Goal: Find specific fact: Find specific fact

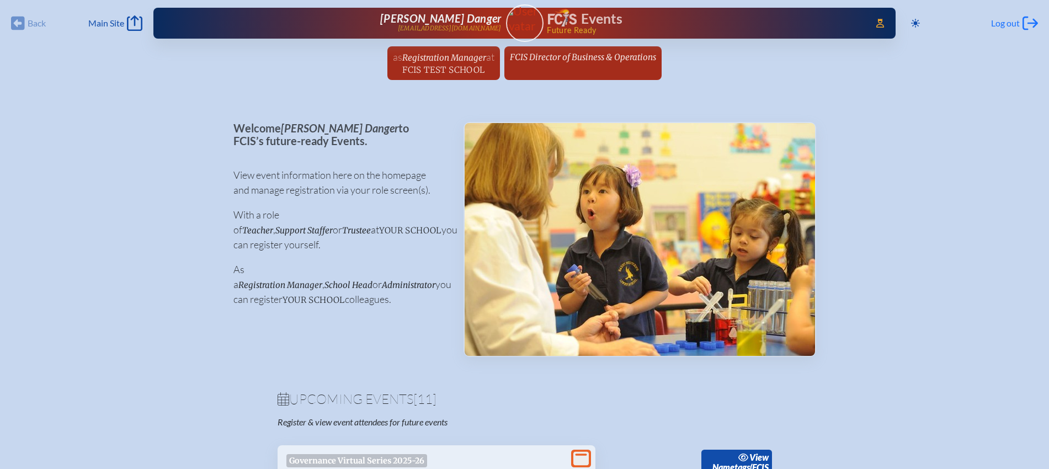
click at [1000, 23] on span "Log out" at bounding box center [1005, 23] width 29 height 11
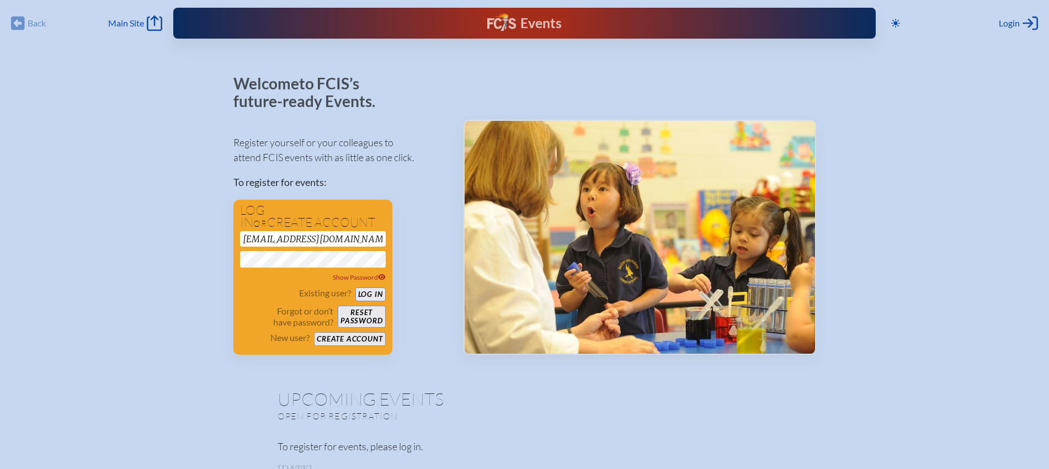
drag, startPoint x: 323, startPoint y: 235, endPoint x: 195, endPoint y: 227, distance: 127.7
paste input "lkrijestorac@stemschool.net"
type input "lkrijestorac@stemschool.net"
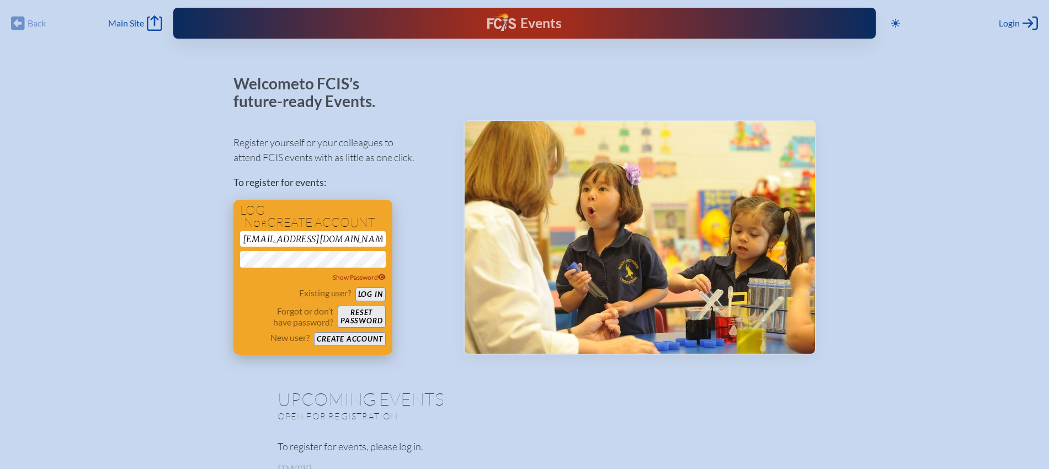
click at [377, 295] on button "Log in" at bounding box center [370, 294] width 30 height 14
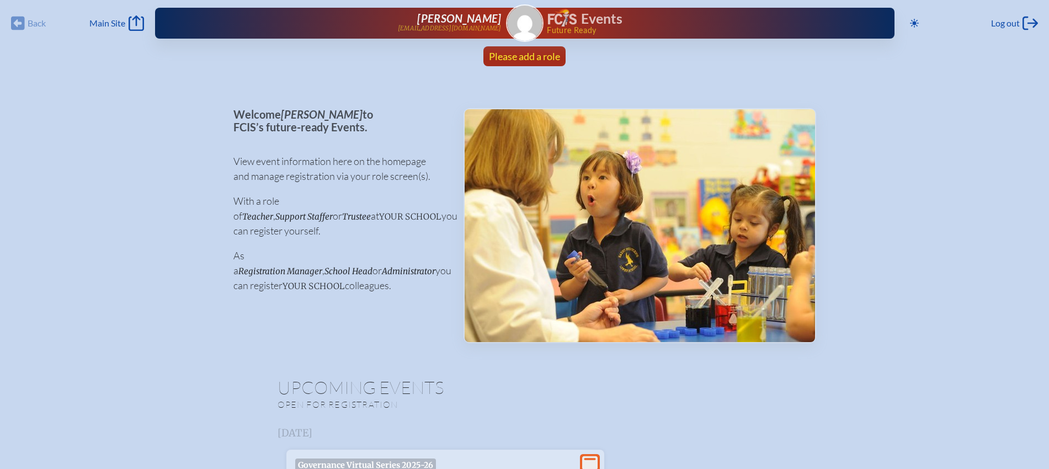
click at [541, 58] on span "Please add a role" at bounding box center [524, 56] width 71 height 12
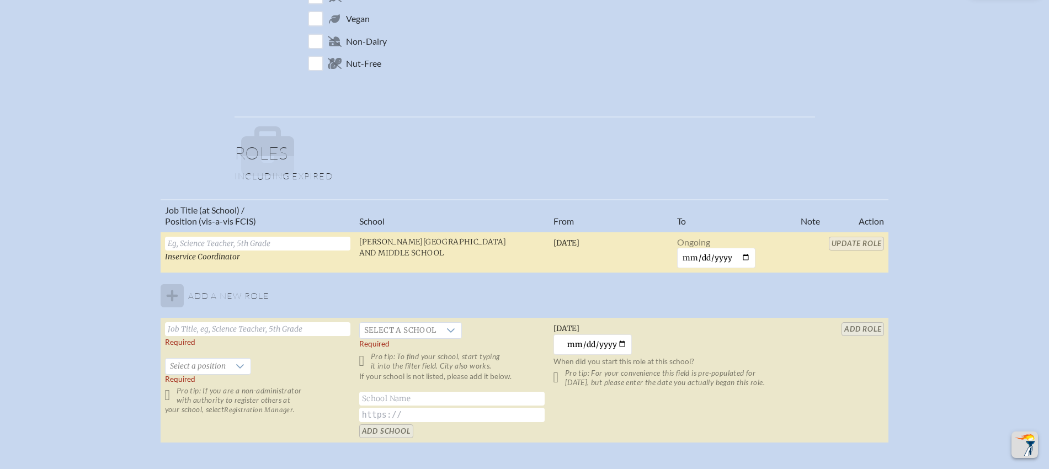
scroll to position [552, 0]
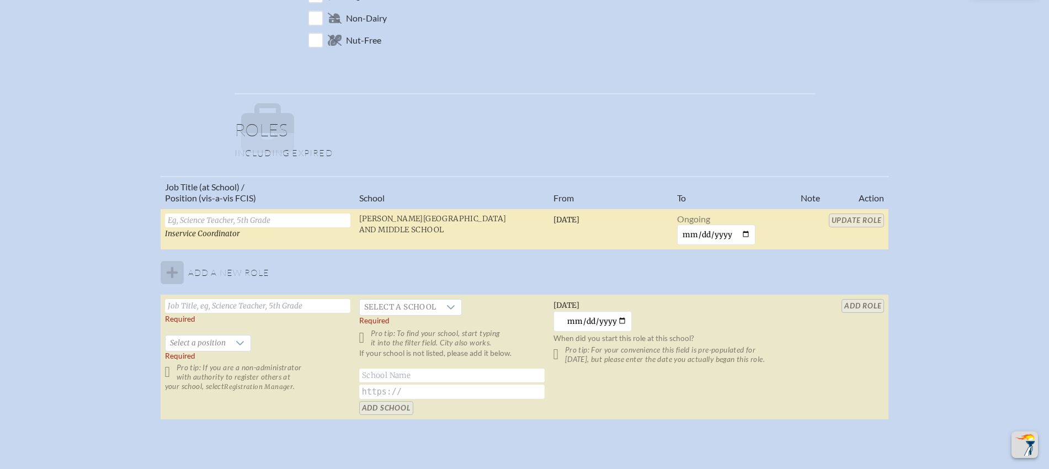
click at [307, 221] on input "text" at bounding box center [257, 221] width 185 height 14
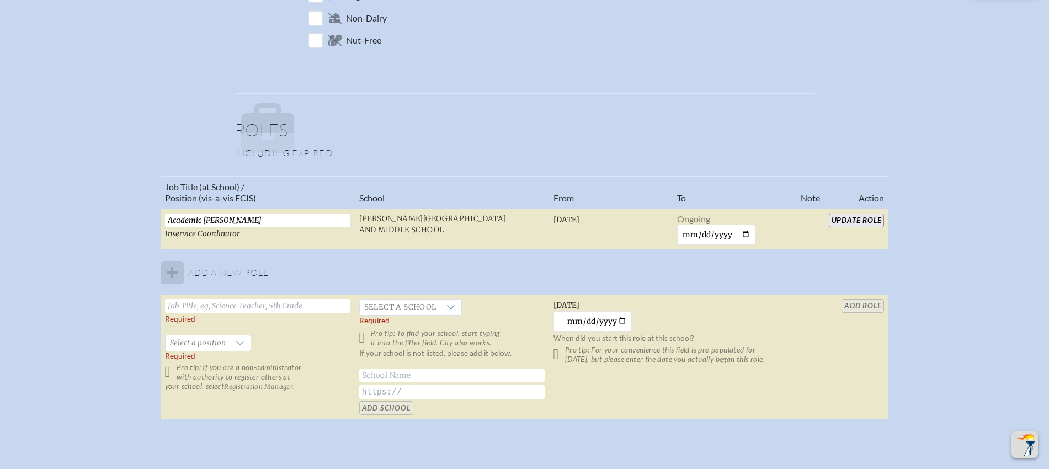
drag, startPoint x: 222, startPoint y: 215, endPoint x: 157, endPoint y: 215, distance: 64.6
click at [157, 215] on div "Job Title (at School) / Position (vis-a-vis FCIS) School From To Note Action Ac…" at bounding box center [524, 302] width 1029 height 253
type input "Academic Dean"
click at [258, 303] on input "text" at bounding box center [257, 306] width 185 height 14
paste input "Academic Dean"
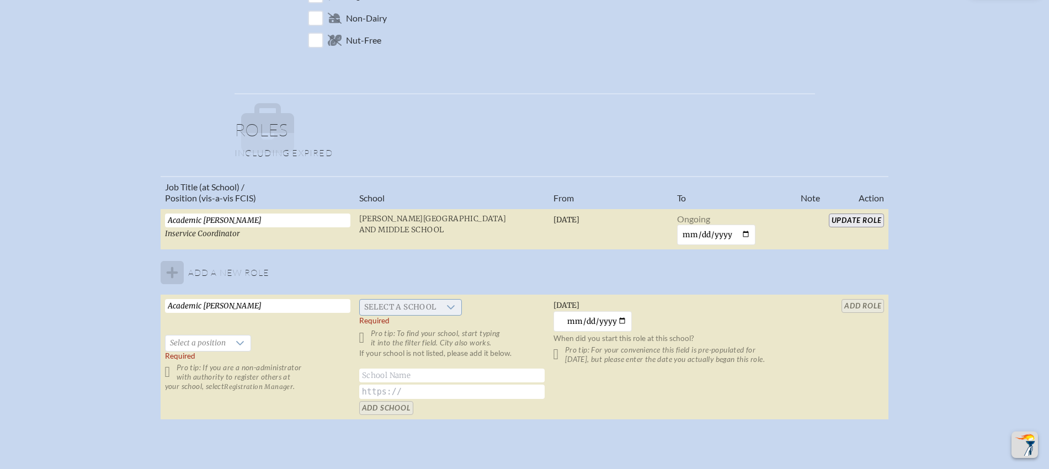
type input "Academic Dean"
click at [394, 307] on span "Select a school" at bounding box center [400, 307] width 81 height 15
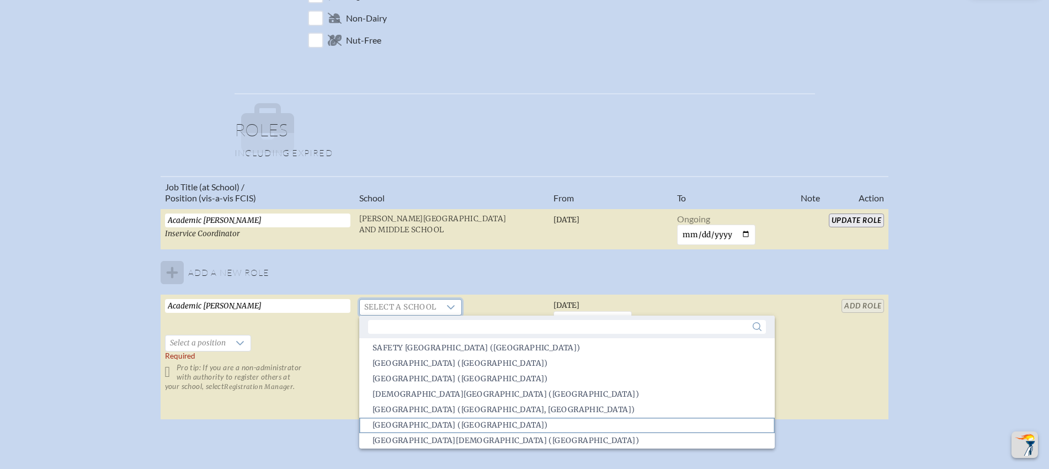
scroll to position [1863, 0]
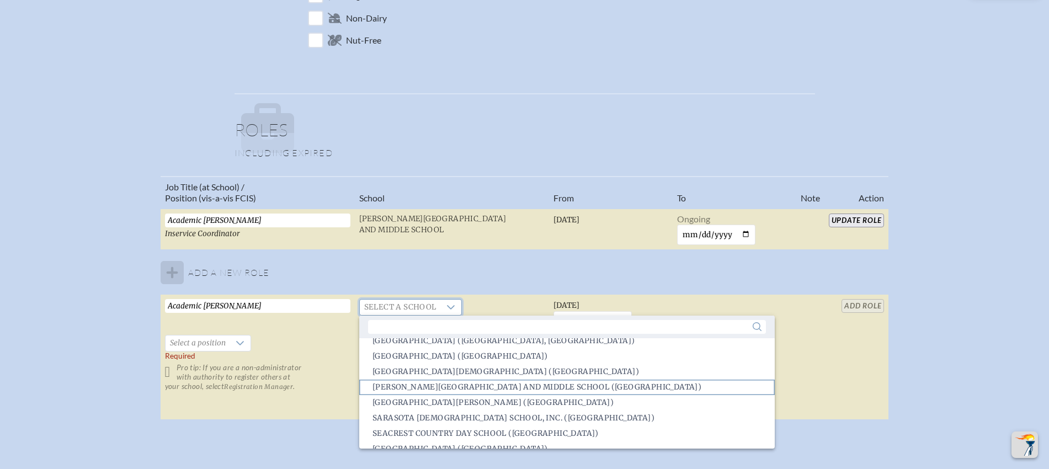
click at [448, 390] on span "Salah Tawfik Elementary and Middle School (Sunrise)" at bounding box center [536, 387] width 329 height 11
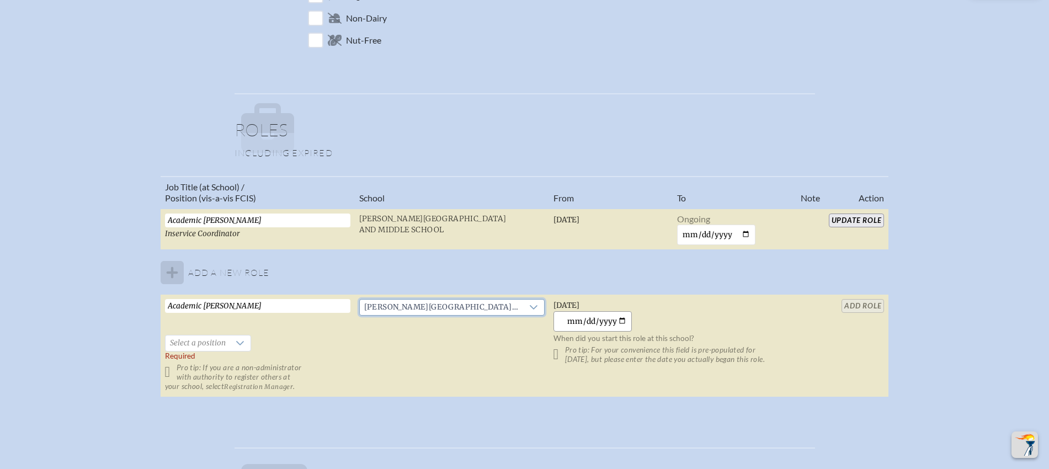
click at [628, 318] on input "2025-10-14" at bounding box center [592, 321] width 79 height 20
click at [624, 318] on input "2025-10-14" at bounding box center [592, 321] width 79 height 20
type input "2025-10-01"
click at [233, 347] on div at bounding box center [240, 342] width 21 height 15
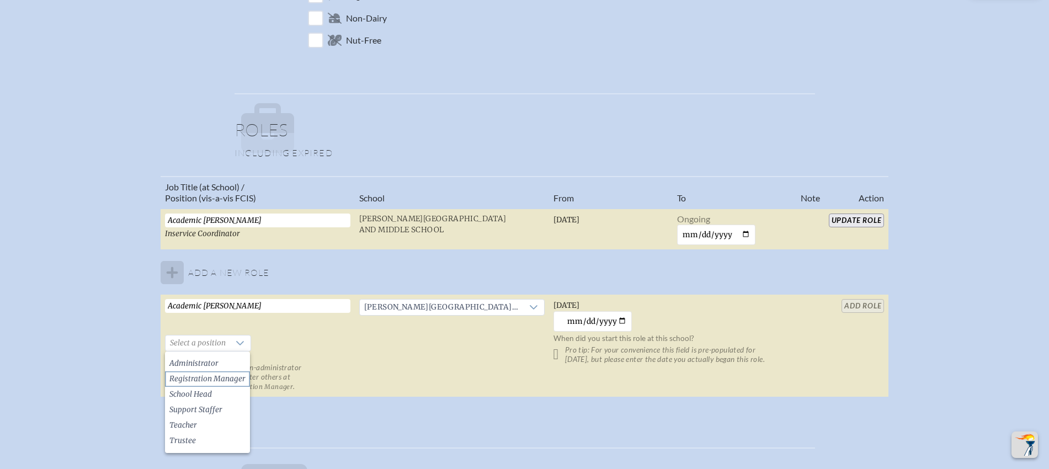
click at [223, 375] on span "Registration Manager" at bounding box center [207, 379] width 76 height 11
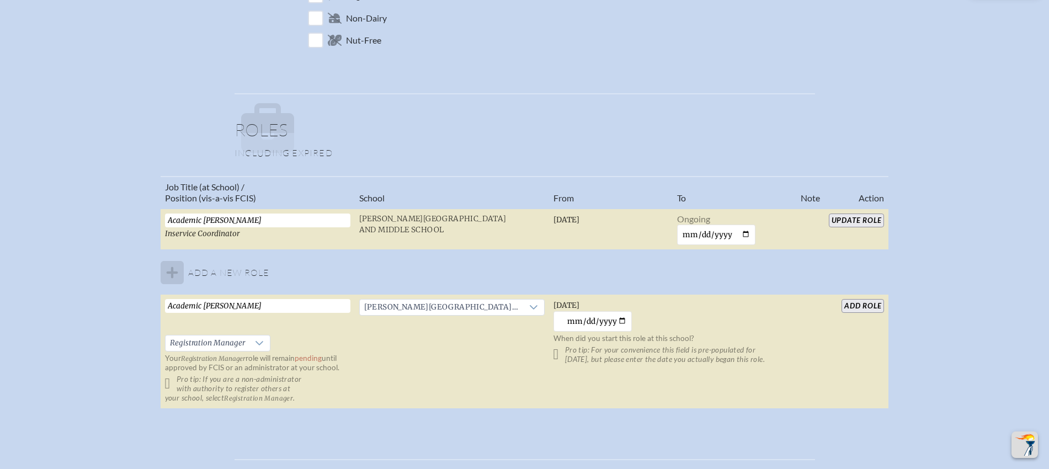
click at [851, 302] on input "add Role" at bounding box center [862, 306] width 42 height 14
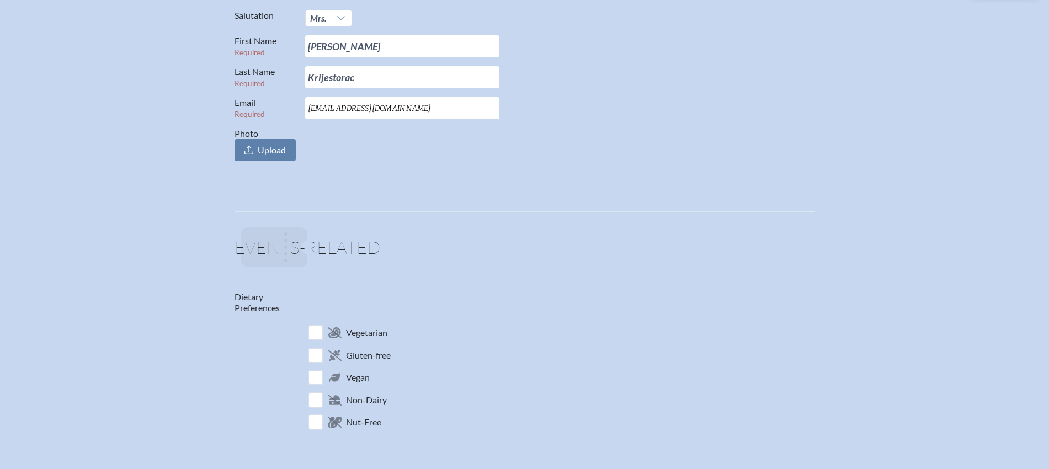
scroll to position [0, 0]
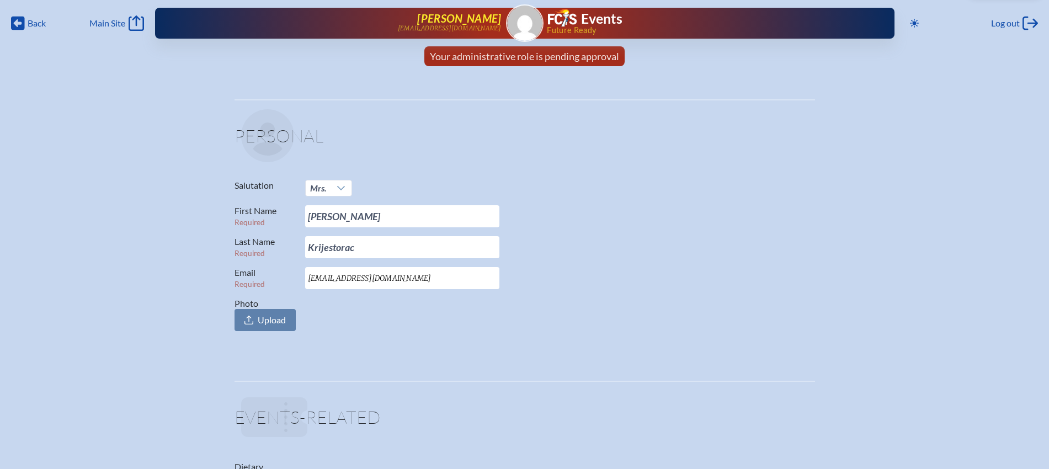
click at [480, 17] on span "Lenka Krijestorac" at bounding box center [459, 18] width 84 height 13
click at [553, 58] on span "Your administrative role is pending approval" at bounding box center [524, 56] width 189 height 12
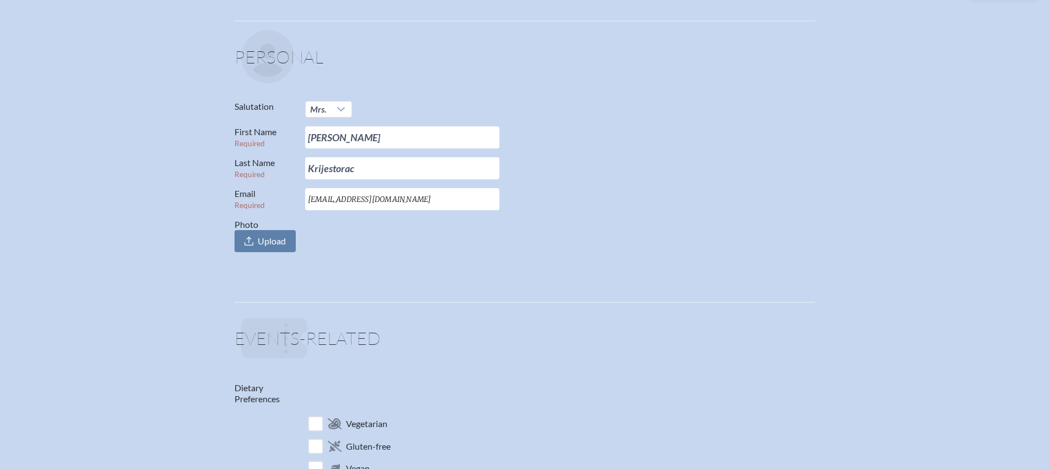
scroll to position [0, 10]
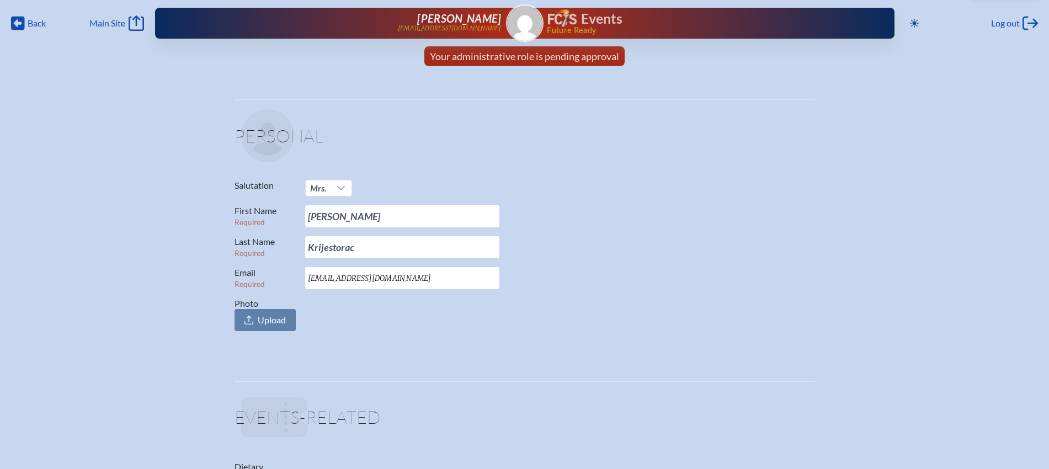
click at [553, 19] on img at bounding box center [562, 18] width 29 height 18
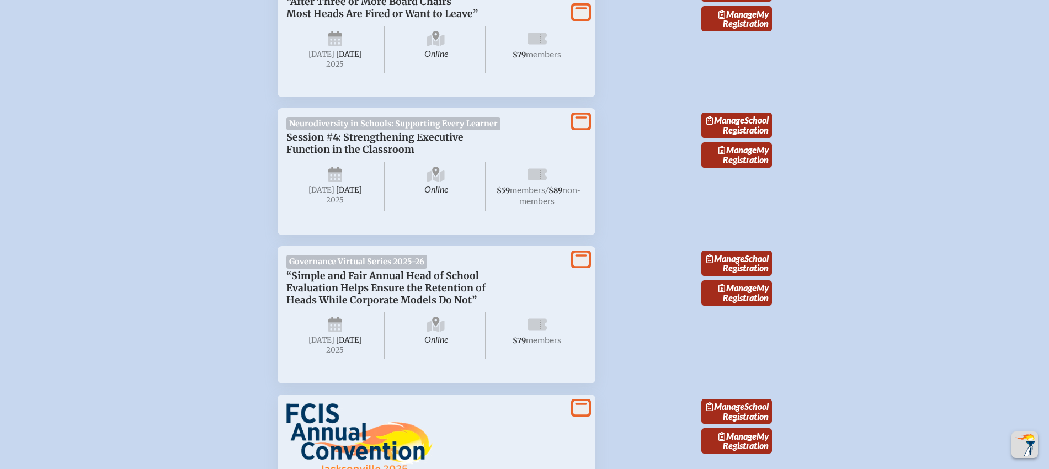
scroll to position [396, 0]
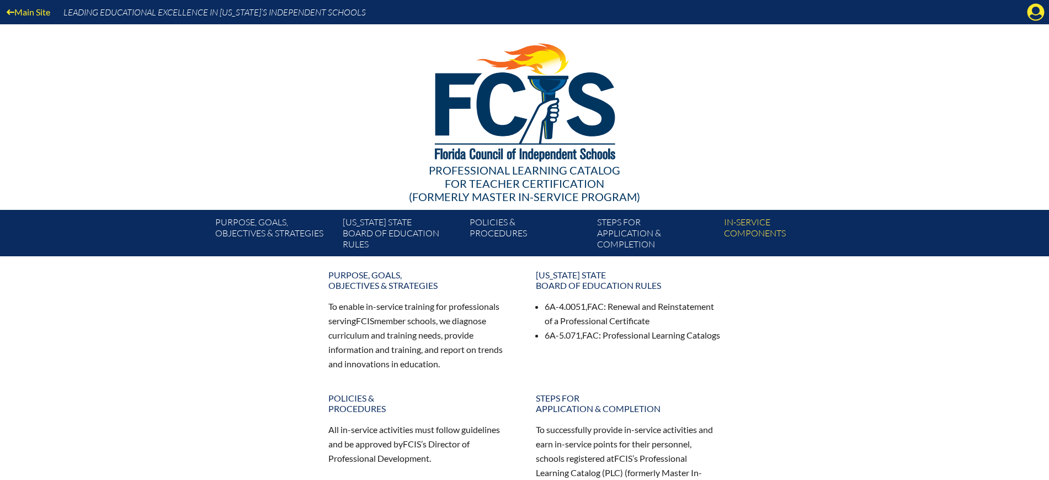
click at [1038, 14] on icon at bounding box center [1035, 12] width 17 height 17
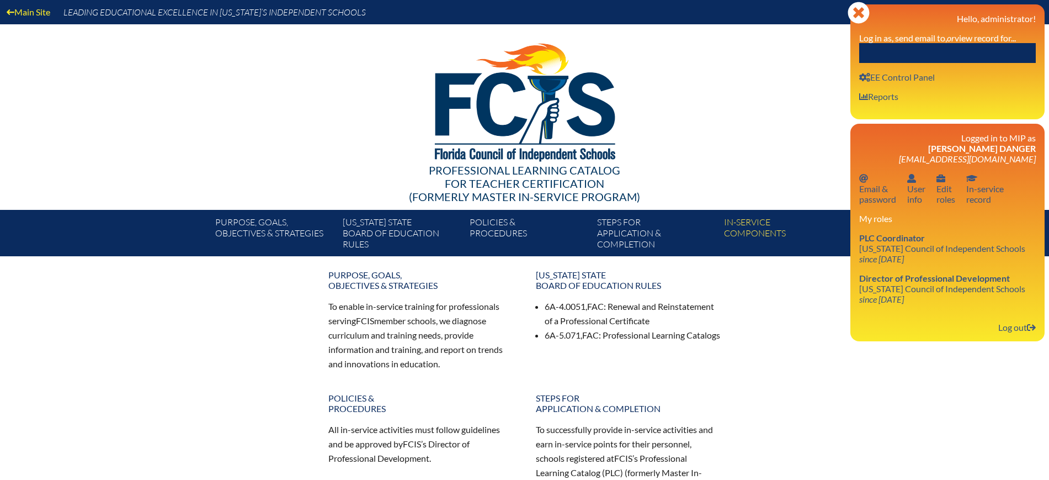
click at [989, 49] on input "text" at bounding box center [947, 53] width 177 height 20
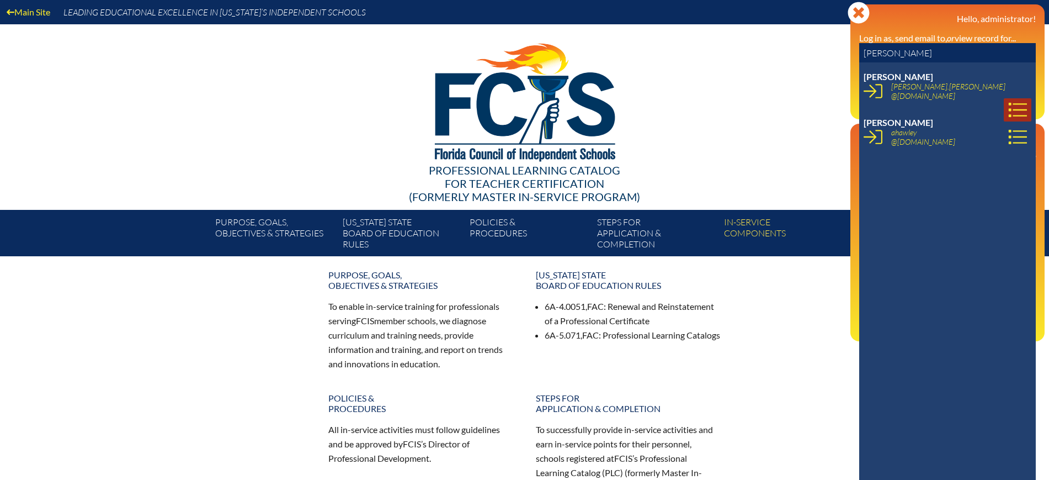
type input "[PERSON_NAME]"
click at [1009, 100] on icon at bounding box center [1017, 109] width 19 height 19
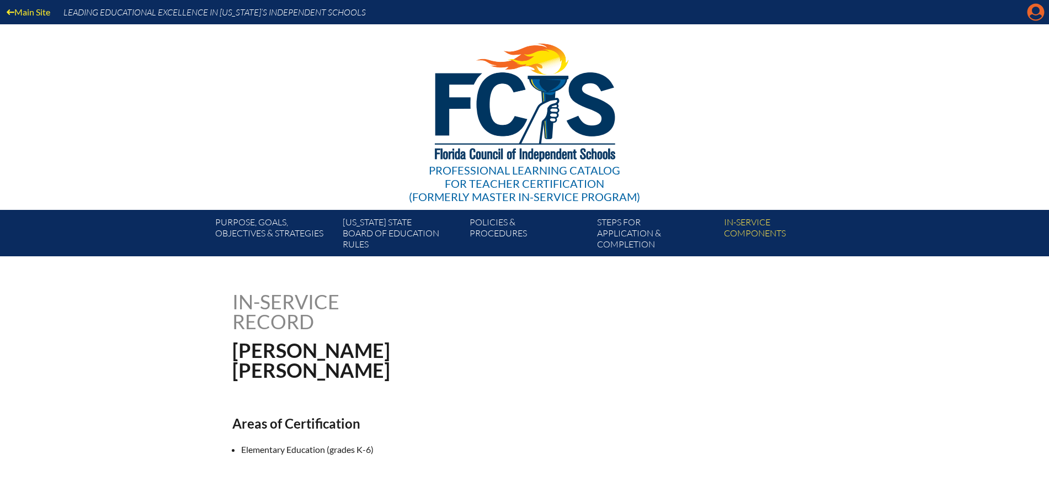
click at [1034, 12] on icon "Manage Account" at bounding box center [1036, 12] width 18 height 18
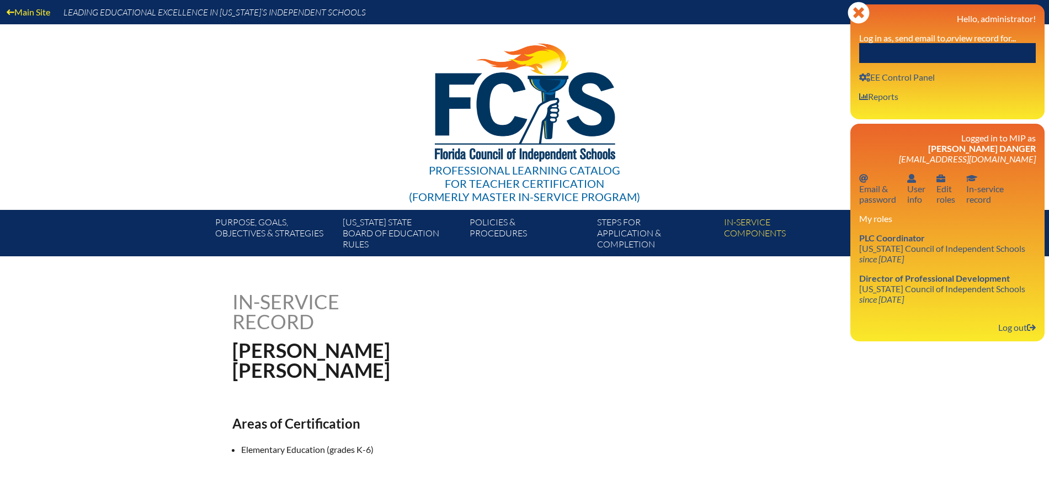
click at [993, 47] on input "text" at bounding box center [947, 53] width 177 height 20
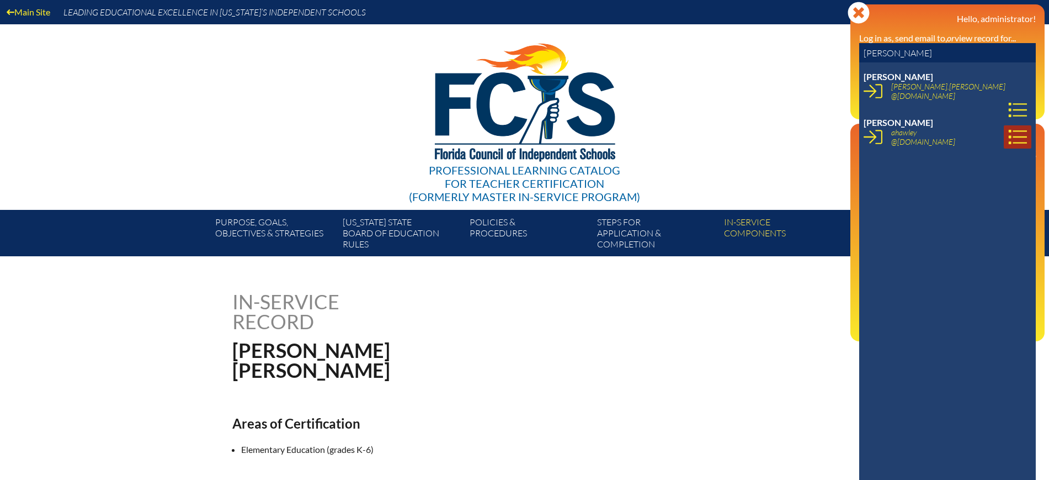
type input "[PERSON_NAME]"
click at [1009, 132] on icon at bounding box center [1018, 137] width 18 height 14
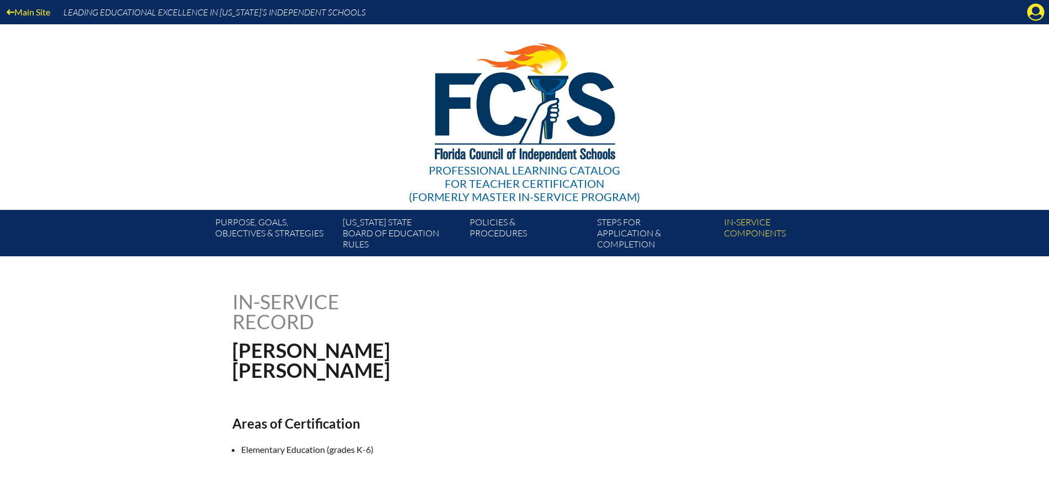
drag, startPoint x: 1035, startPoint y: 13, endPoint x: 1023, endPoint y: 34, distance: 24.2
click at [1035, 12] on icon "Manage Account" at bounding box center [1036, 12] width 18 height 18
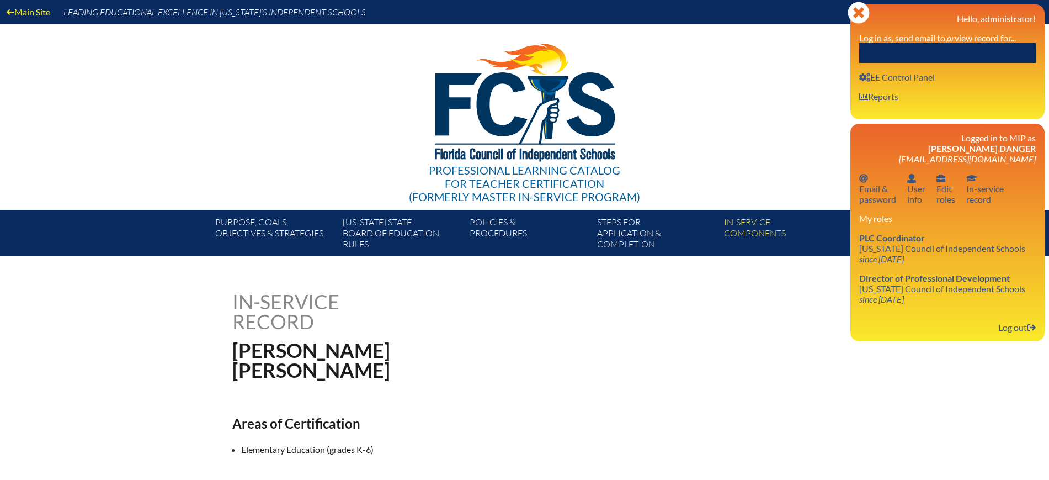
click at [999, 49] on input "text" at bounding box center [947, 53] width 177 height 20
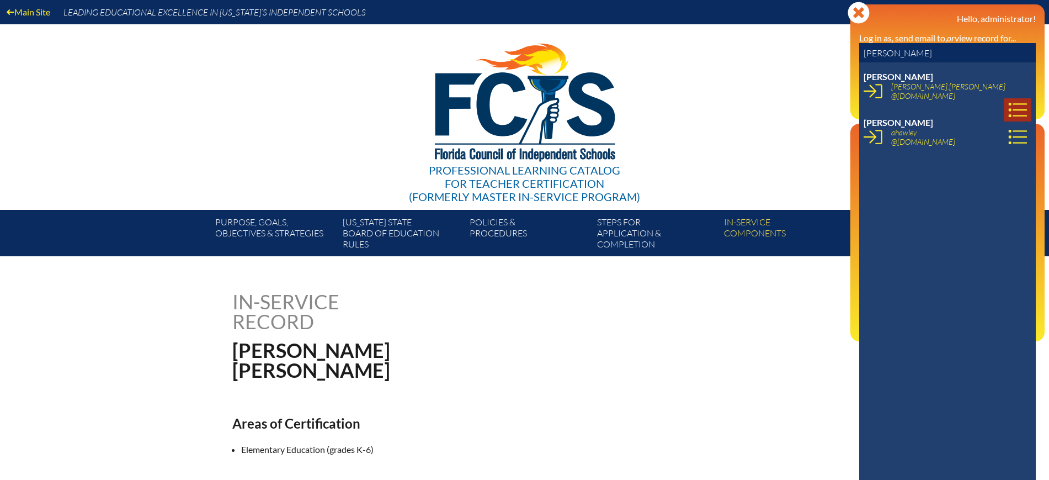
type input "allison hawl"
drag, startPoint x: 1007, startPoint y: 93, endPoint x: 940, endPoint y: 63, distance: 73.3
click at [1008, 100] on icon at bounding box center [1017, 109] width 19 height 19
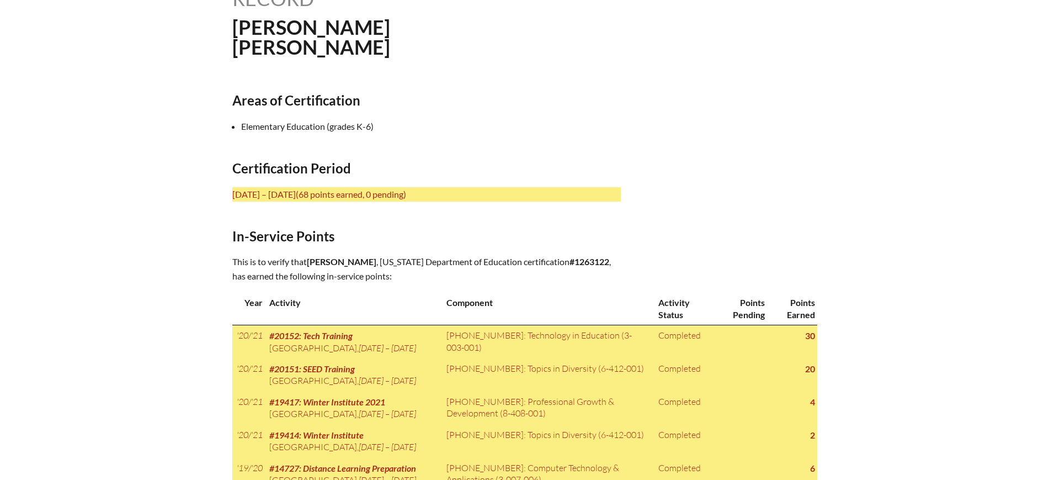
scroll to position [345, 0]
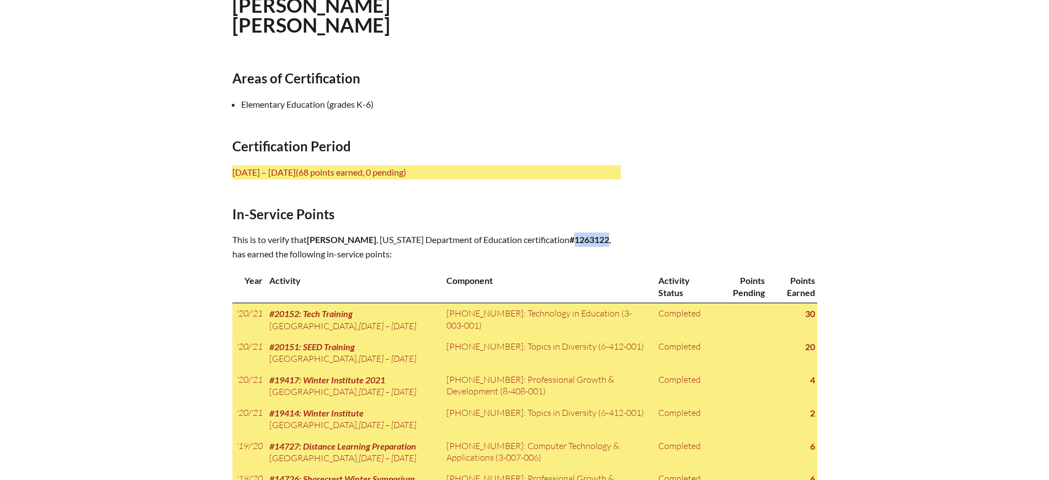
drag, startPoint x: 607, startPoint y: 234, endPoint x: 572, endPoint y: 238, distance: 35.0
click at [572, 238] on p "This is to verify that [PERSON_NAME] , [US_STATE] Department of Education certi…" at bounding box center [426, 246] width 388 height 29
copy b "1263122"
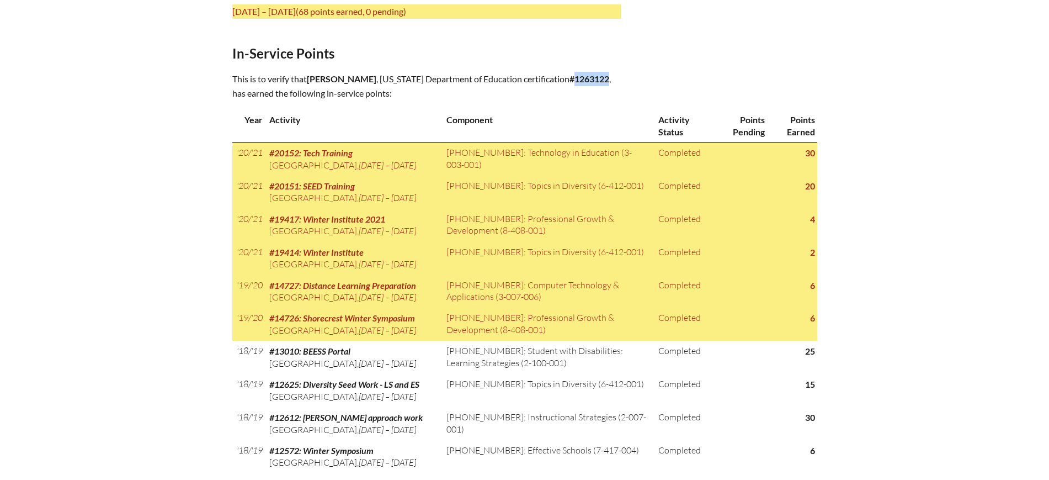
scroll to position [483, 0]
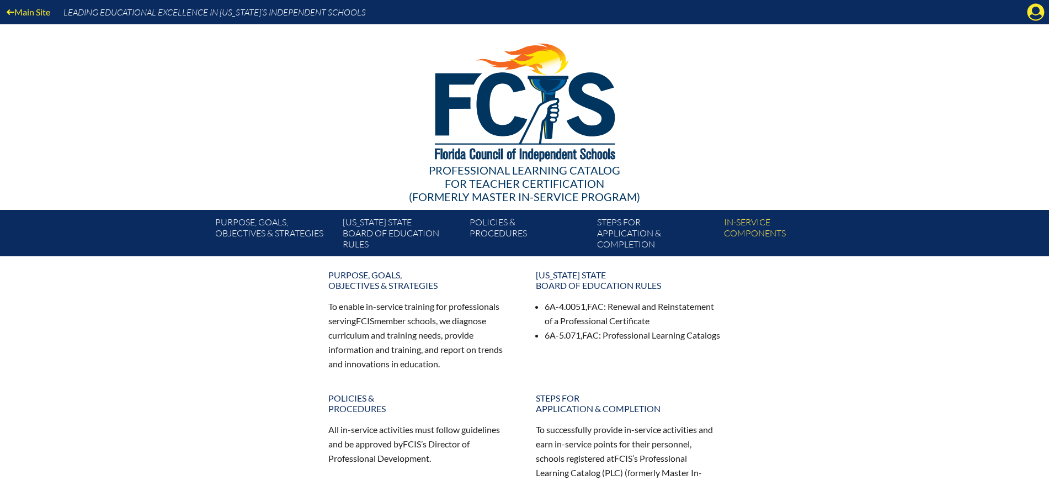
click at [1036, 15] on icon "Manage Account" at bounding box center [1036, 12] width 18 height 18
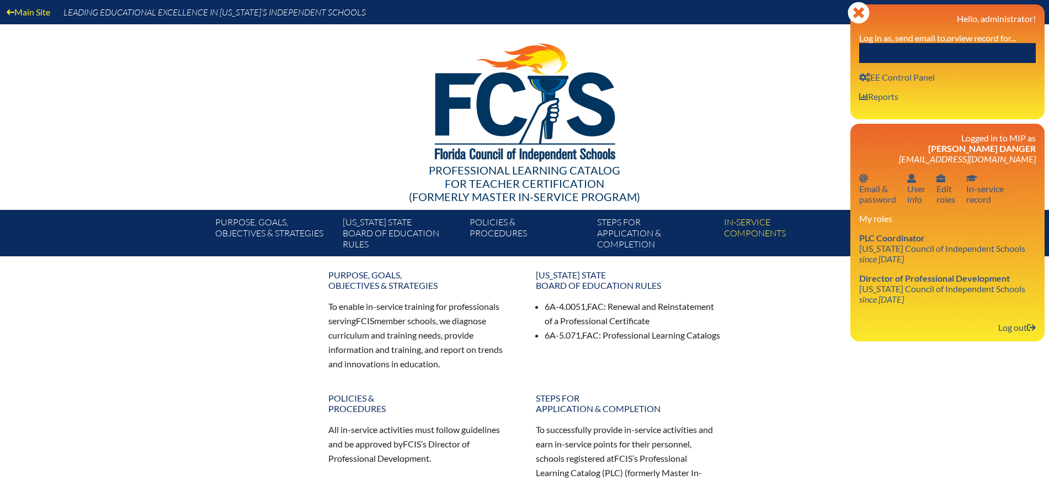
click at [999, 52] on input "text" at bounding box center [947, 53] width 177 height 20
paste input "[PERSON_NAME]"
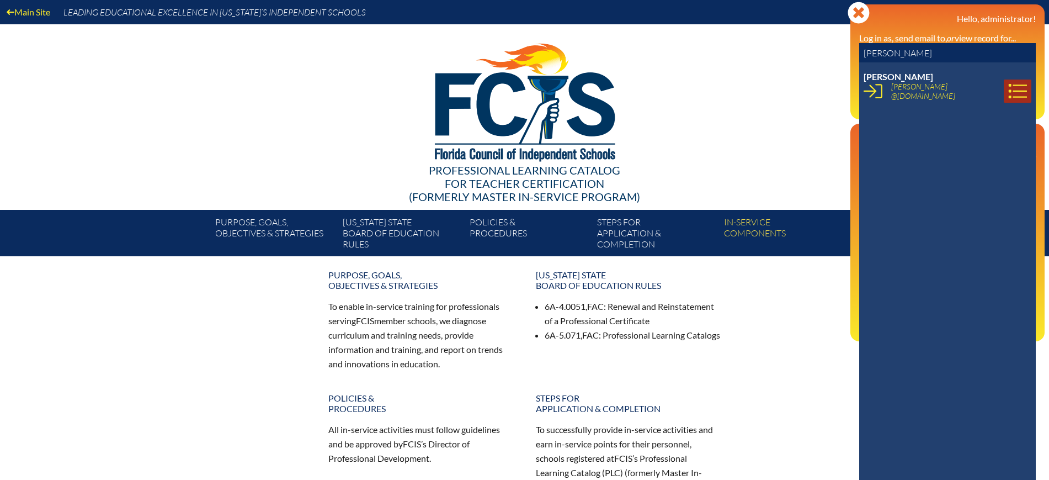
type input "Anna Bell"
click at [1012, 90] on icon at bounding box center [1017, 91] width 19 height 19
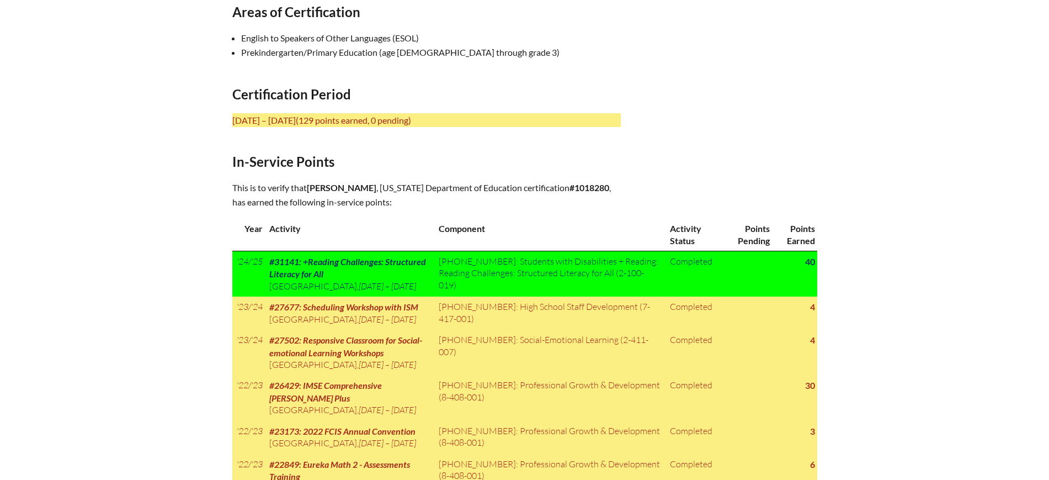
scroll to position [414, 0]
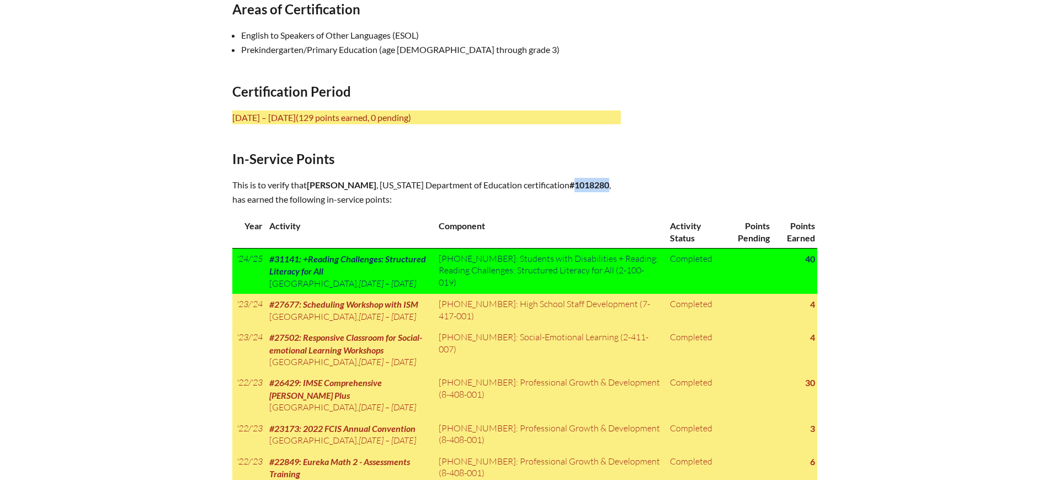
drag, startPoint x: 611, startPoint y: 179, endPoint x: 574, endPoint y: 183, distance: 37.2
click at [574, 183] on p "This is to verify that [PERSON_NAME] , [US_STATE] Department of Education certi…" at bounding box center [426, 192] width 388 height 29
copy b "1018280"
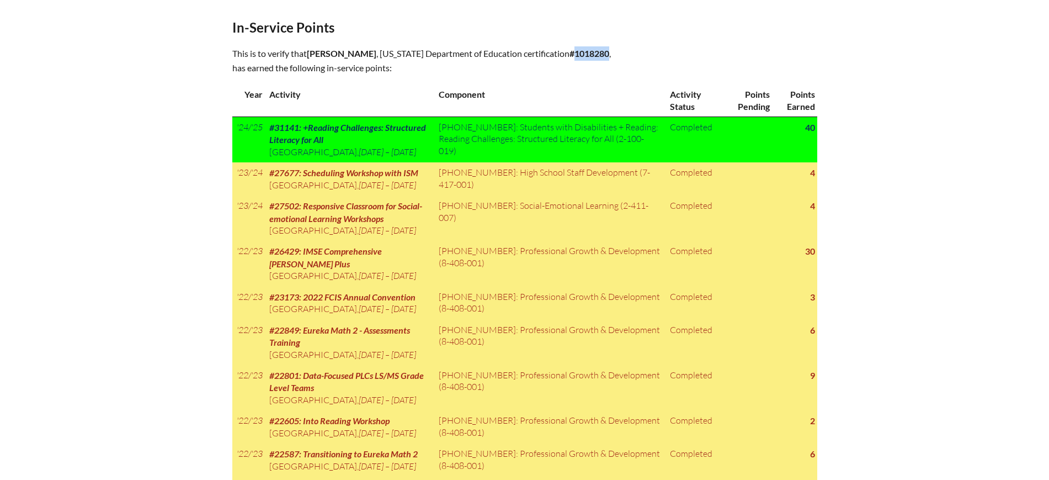
scroll to position [552, 0]
